Goal: Task Accomplishment & Management: Use online tool/utility

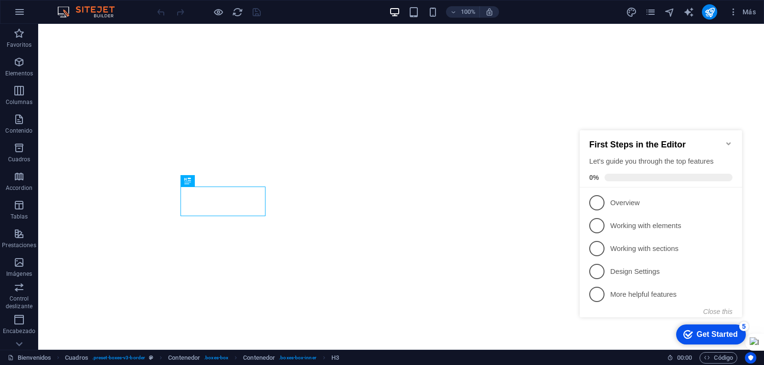
click at [729, 142] on icon "Minimize checklist" at bounding box center [728, 143] width 4 height 3
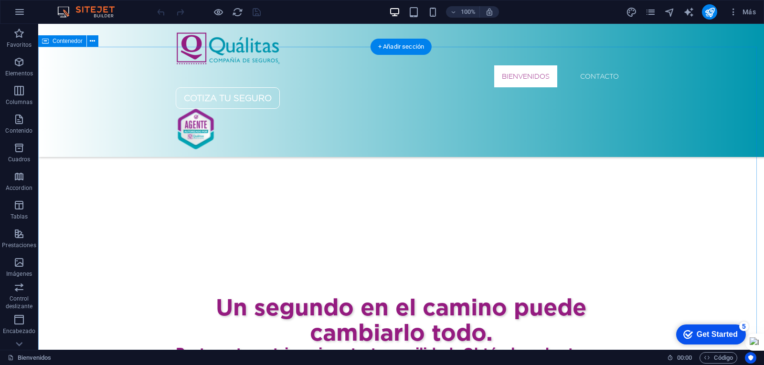
scroll to position [812, 0]
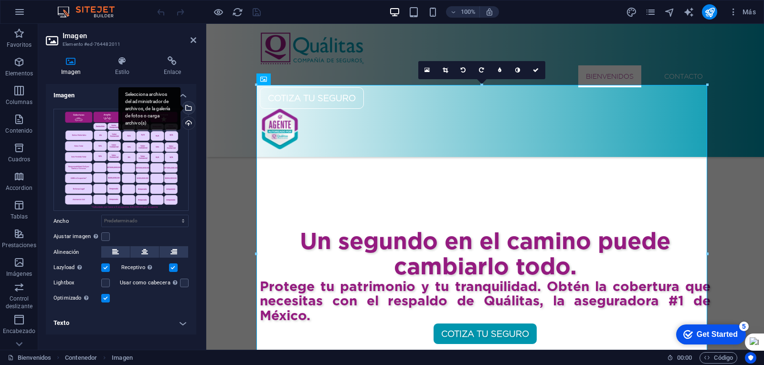
click at [191, 106] on div "Selecciona archivos del administrador de archivos, de la galería de fotos o car…" at bounding box center [188, 109] width 14 height 14
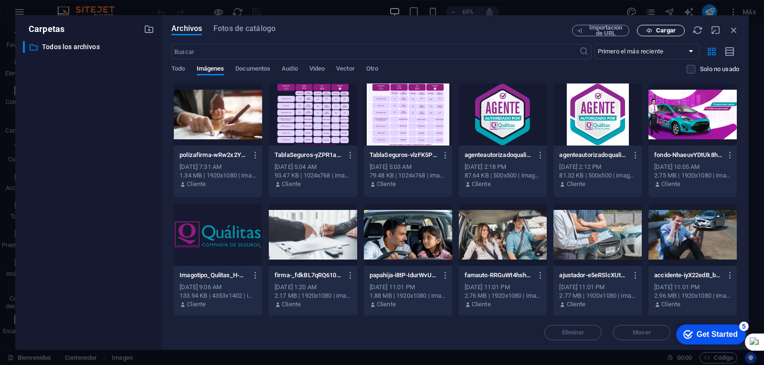
click at [665, 29] on span "Cargar" at bounding box center [666, 31] width 20 height 6
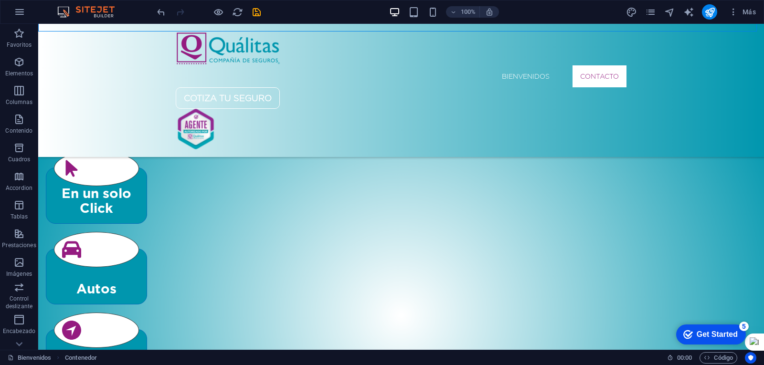
scroll to position [1337, 0]
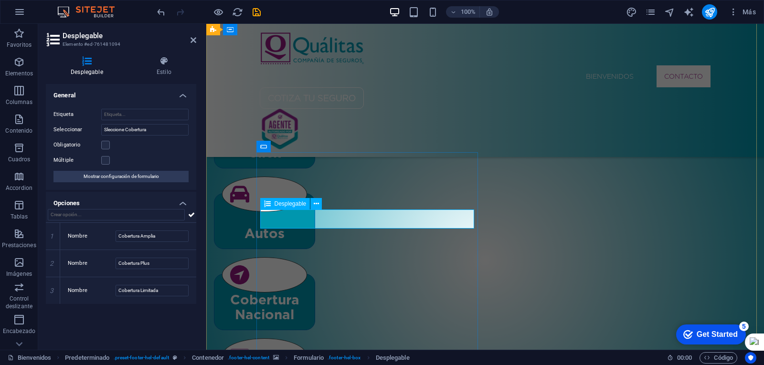
click at [106, 128] on input "Sleccione Cobertura" at bounding box center [144, 129] width 87 height 11
type input "Seleccione Cobertura"
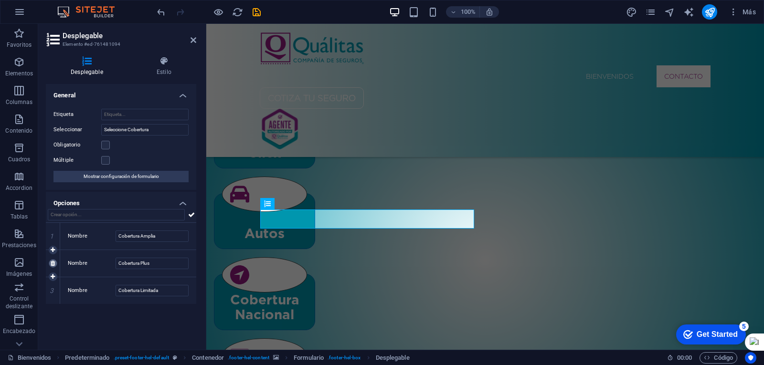
click at [54, 261] on icon at bounding box center [53, 264] width 4 height 6
type input "Cobertura Limitada"
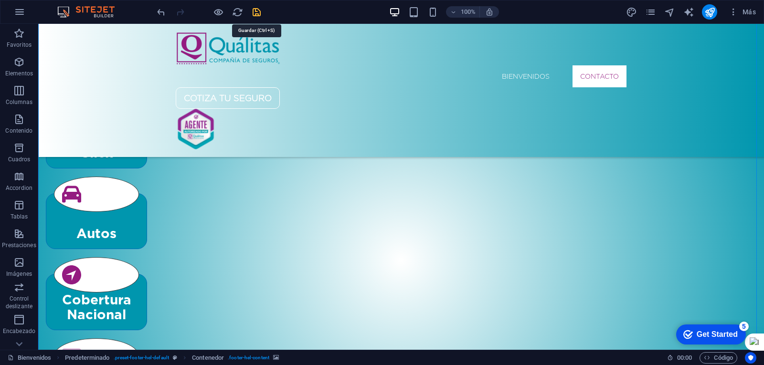
click at [254, 9] on icon "save" at bounding box center [256, 12] width 11 height 11
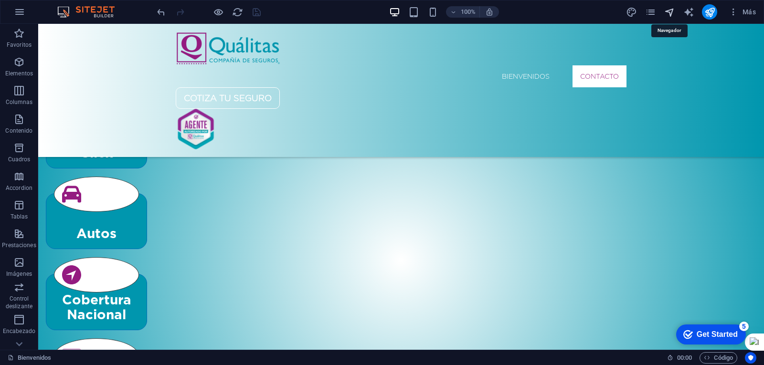
click at [671, 10] on icon "navigator" at bounding box center [669, 12] width 11 height 11
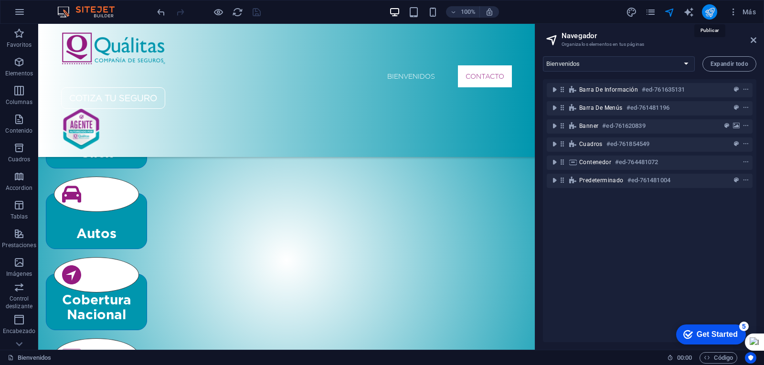
click at [709, 12] on icon "publish" at bounding box center [709, 12] width 11 height 11
